Goal: Task Accomplishment & Management: Use online tool/utility

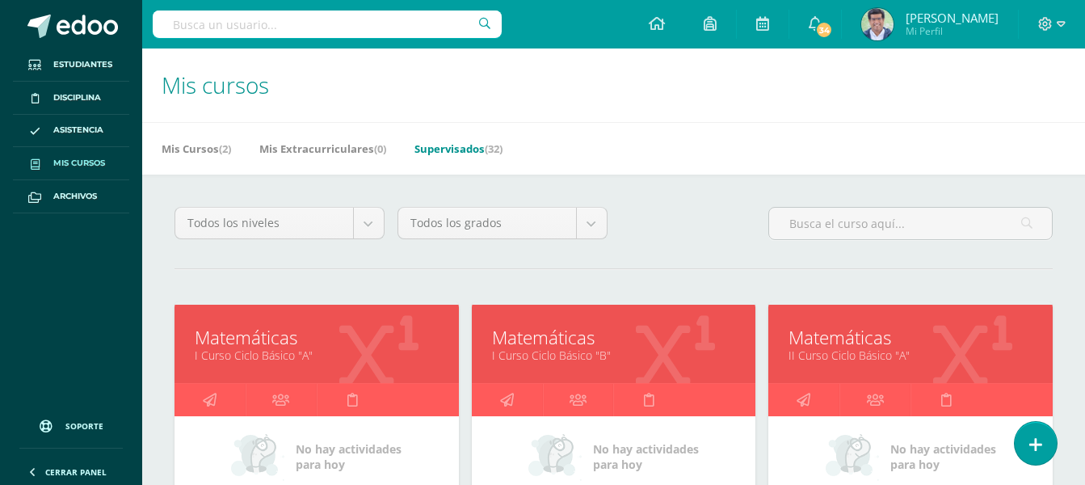
drag, startPoint x: 354, startPoint y: 363, endPoint x: 275, endPoint y: 325, distance: 87.0
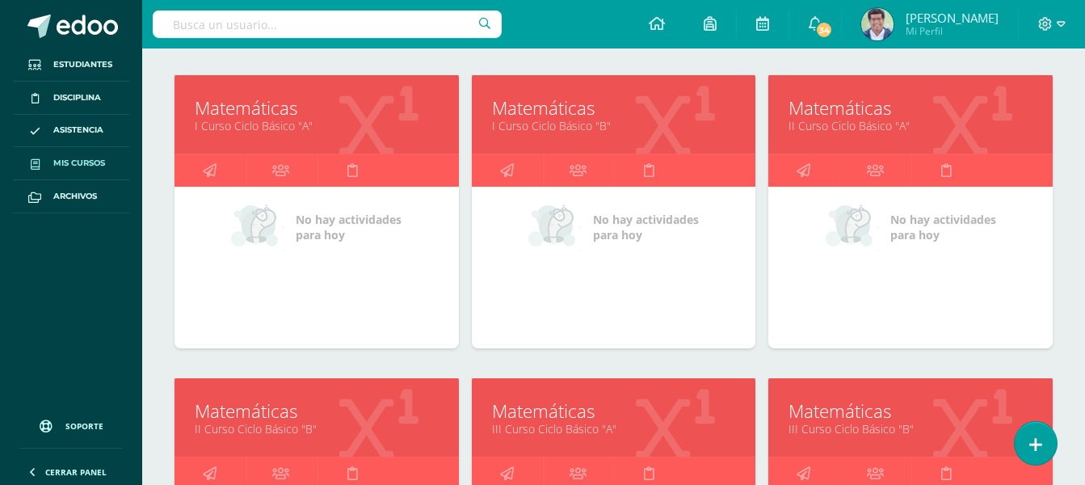
scroll to position [323, 0]
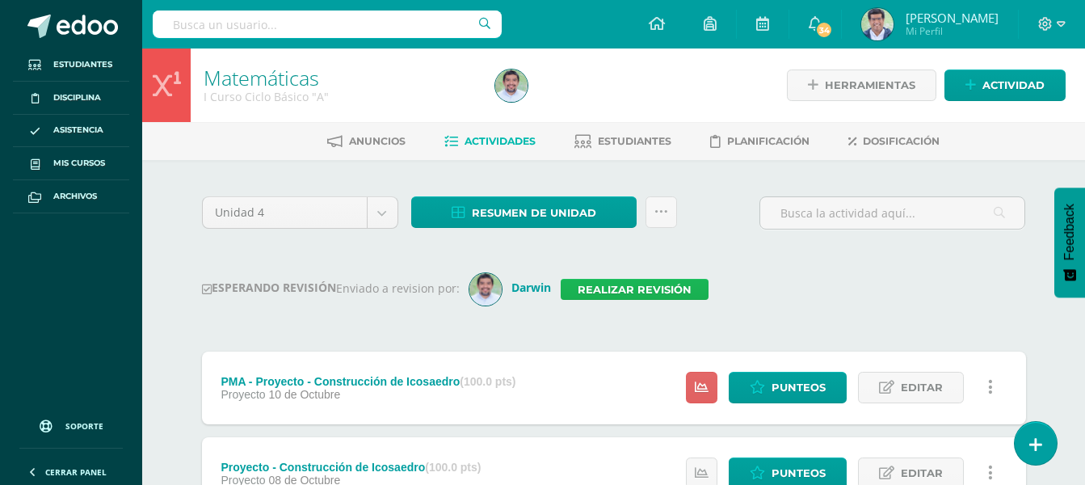
click at [660, 292] on link "Realizar revisión" at bounding box center [634, 289] width 148 height 21
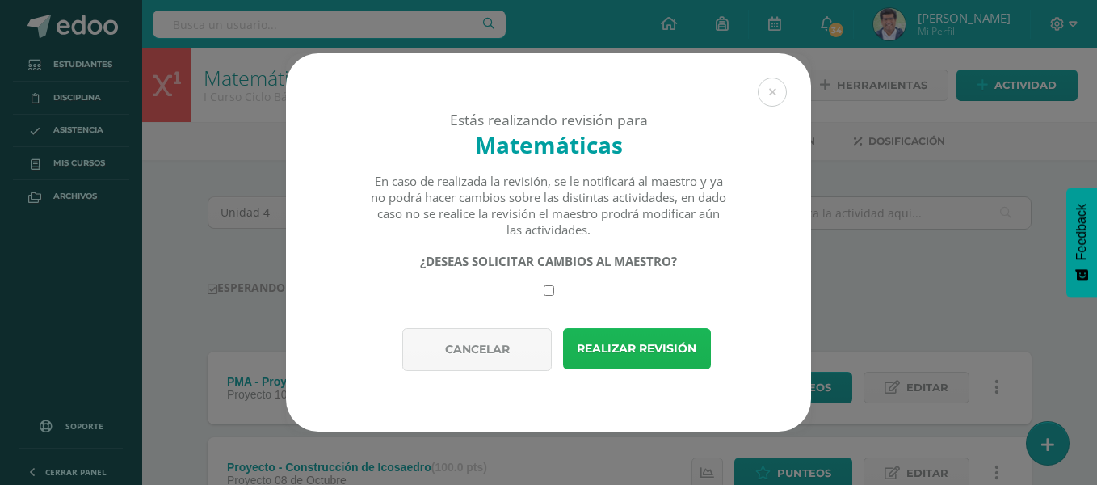
drag, startPoint x: 647, startPoint y: 343, endPoint x: 658, endPoint y: 319, distance: 26.7
click at [647, 342] on button "Realizar revisión" at bounding box center [637, 348] width 148 height 41
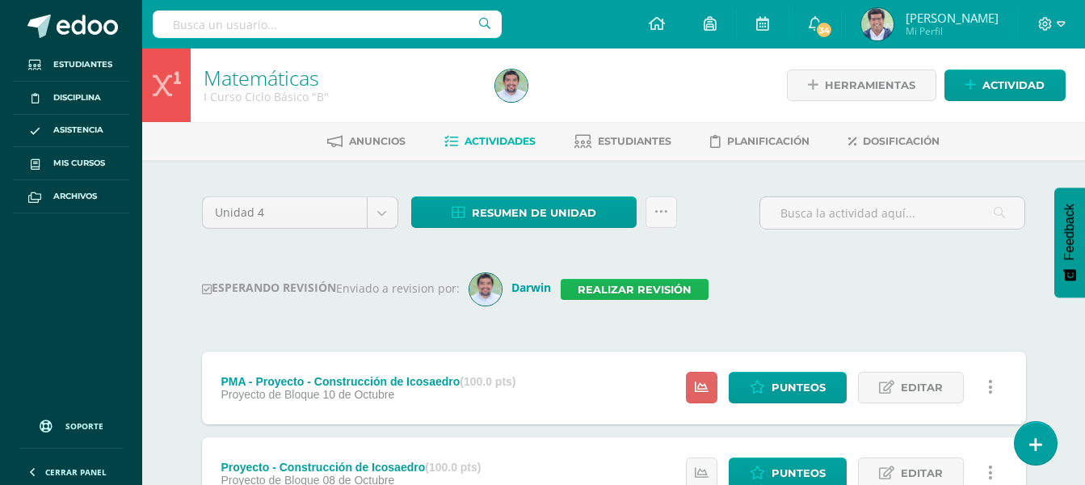
click at [672, 289] on link "Realizar revisión" at bounding box center [634, 289] width 148 height 21
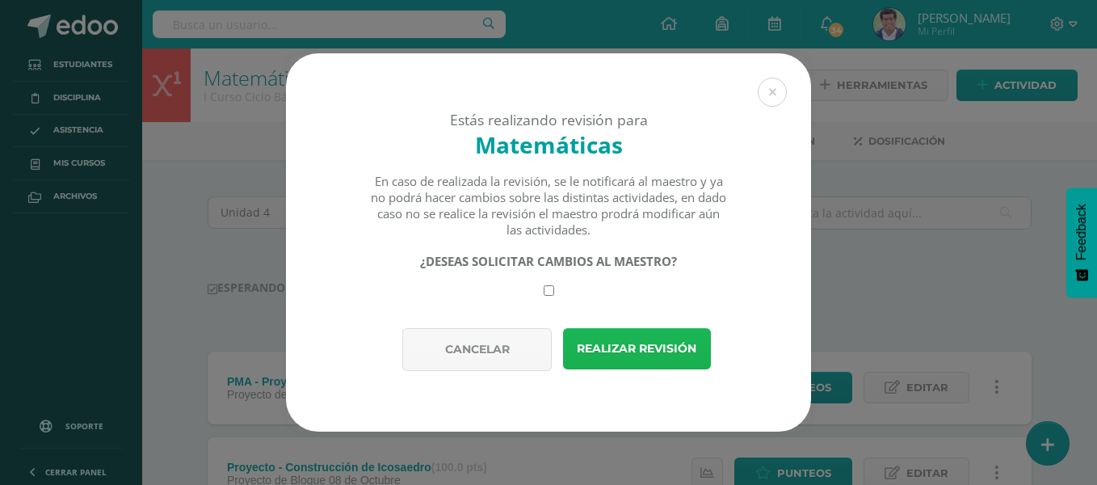
drag, startPoint x: 666, startPoint y: 349, endPoint x: 674, endPoint y: 344, distance: 9.4
click at [668, 348] on button "Realizar revisión" at bounding box center [637, 348] width 148 height 41
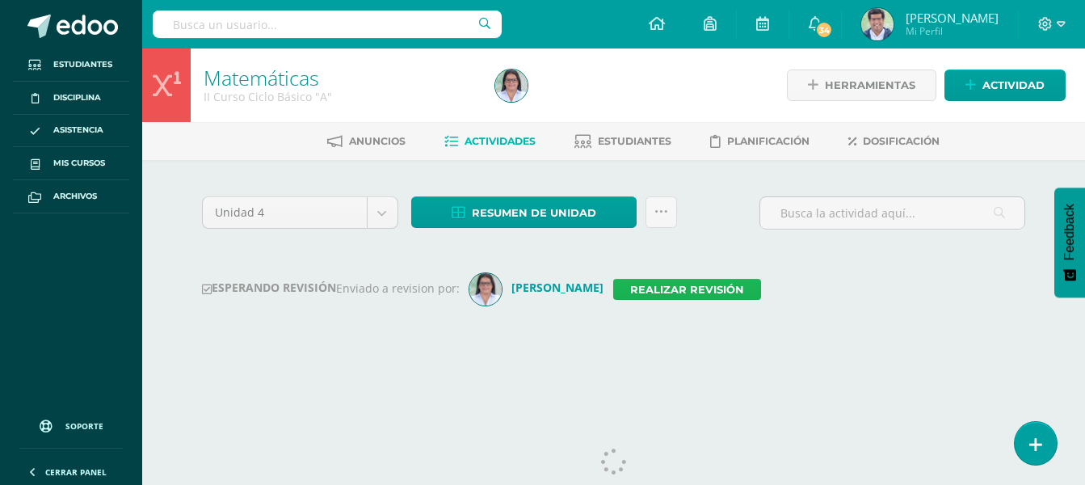
click at [699, 292] on link "Realizar revisión" at bounding box center [687, 289] width 148 height 21
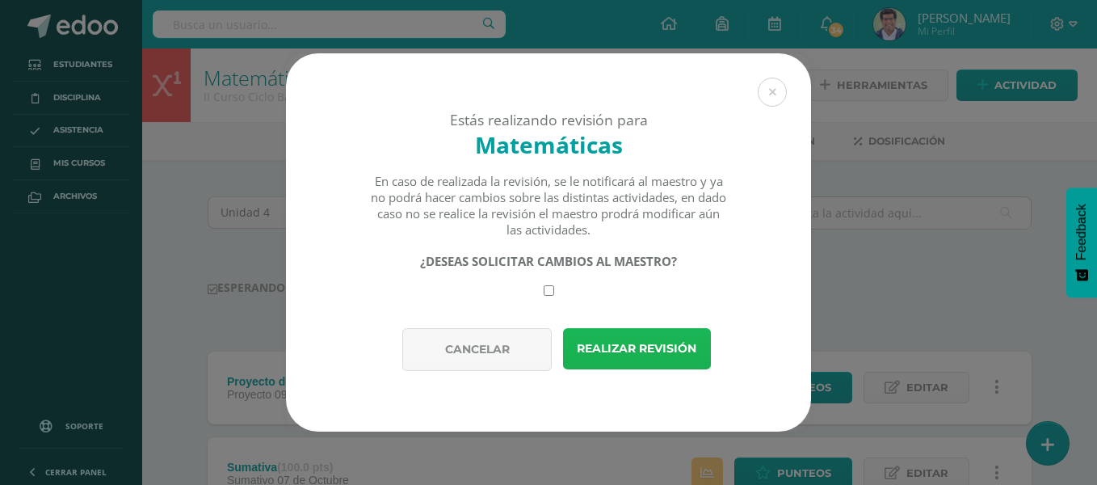
drag, startPoint x: 650, startPoint y: 346, endPoint x: 694, endPoint y: 313, distance: 54.3
click at [651, 345] on button "Realizar revisión" at bounding box center [637, 348] width 148 height 41
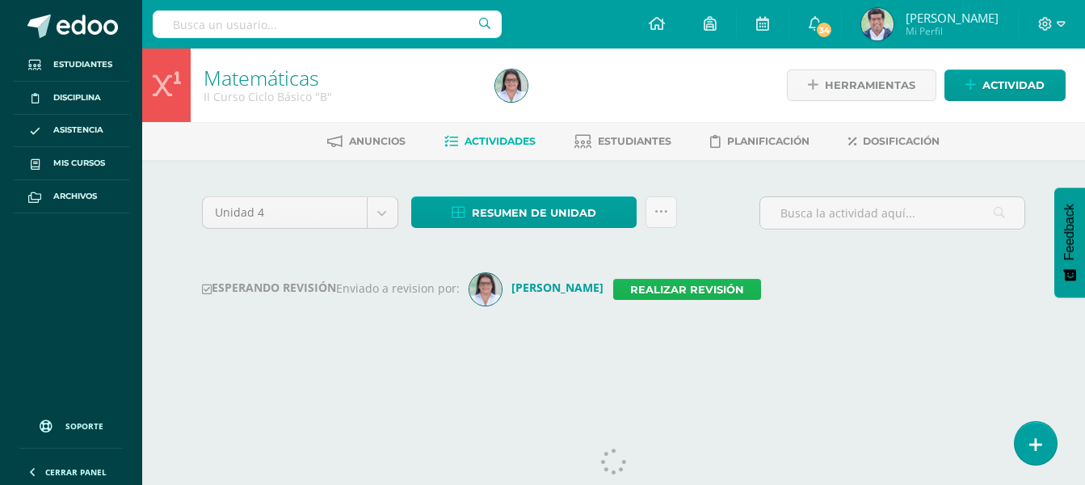
click at [704, 293] on link "Realizar revisión" at bounding box center [687, 289] width 148 height 21
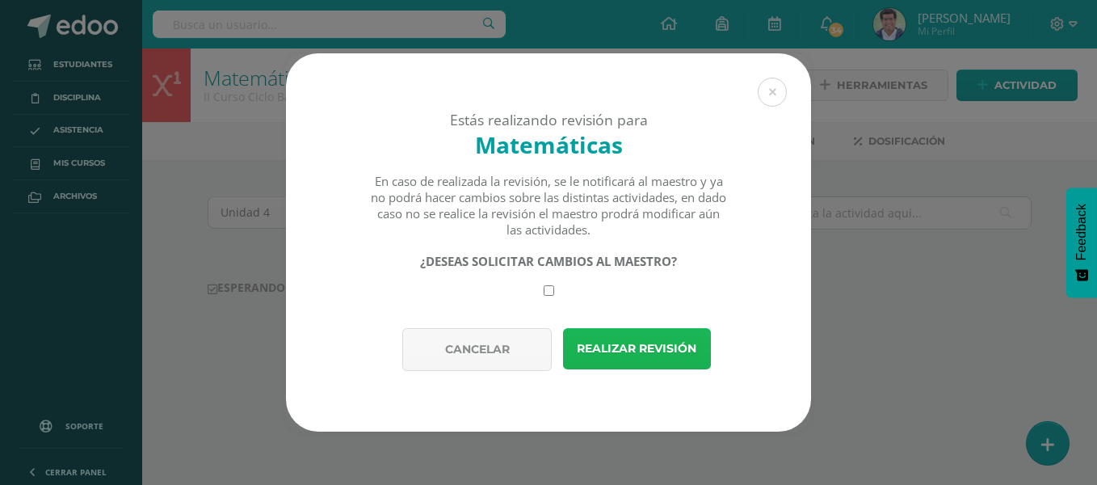
click at [646, 350] on button "Realizar revisión" at bounding box center [637, 348] width 148 height 41
